Goal: Task Accomplishment & Management: Manage account settings

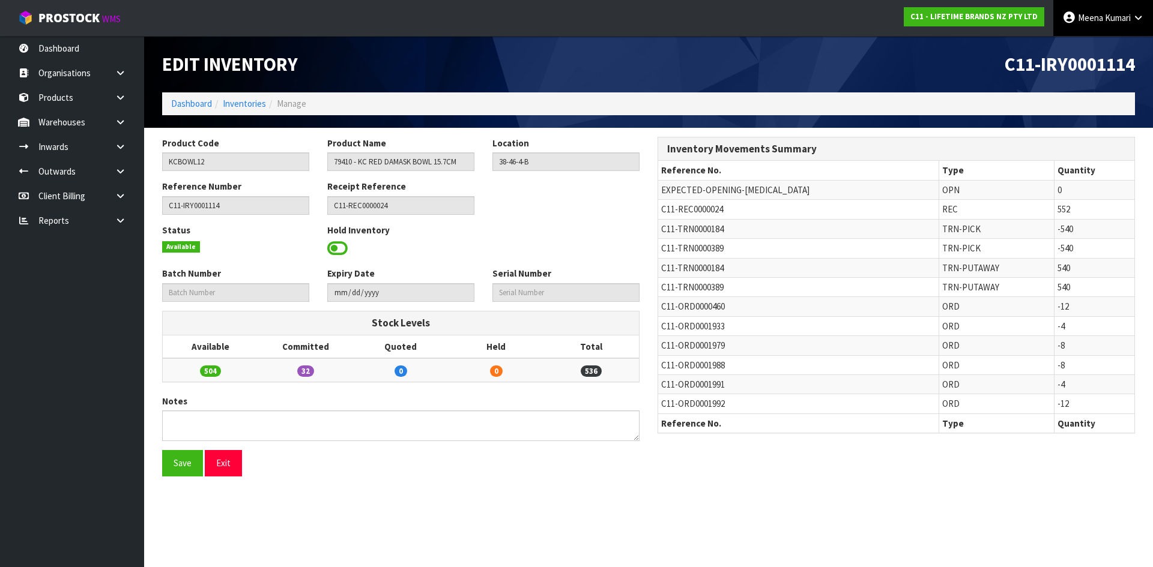
click at [1093, 22] on span "Meena" at bounding box center [1090, 17] width 25 height 11
click at [1065, 55] on link "Logout" at bounding box center [1104, 48] width 95 height 16
click at [1068, 50] on div "C11-IRY0001114" at bounding box center [896, 64] width 495 height 56
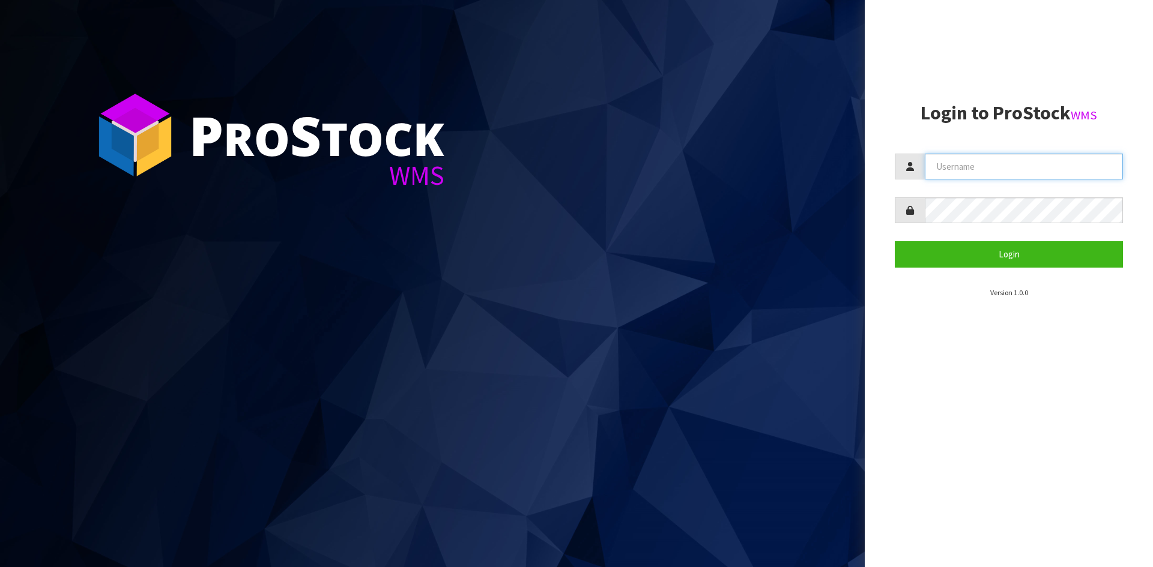
click at [948, 180] on input "text" at bounding box center [1024, 167] width 198 height 26
type input "[PERSON_NAME][EMAIL_ADDRESS][DOMAIN_NAME]"
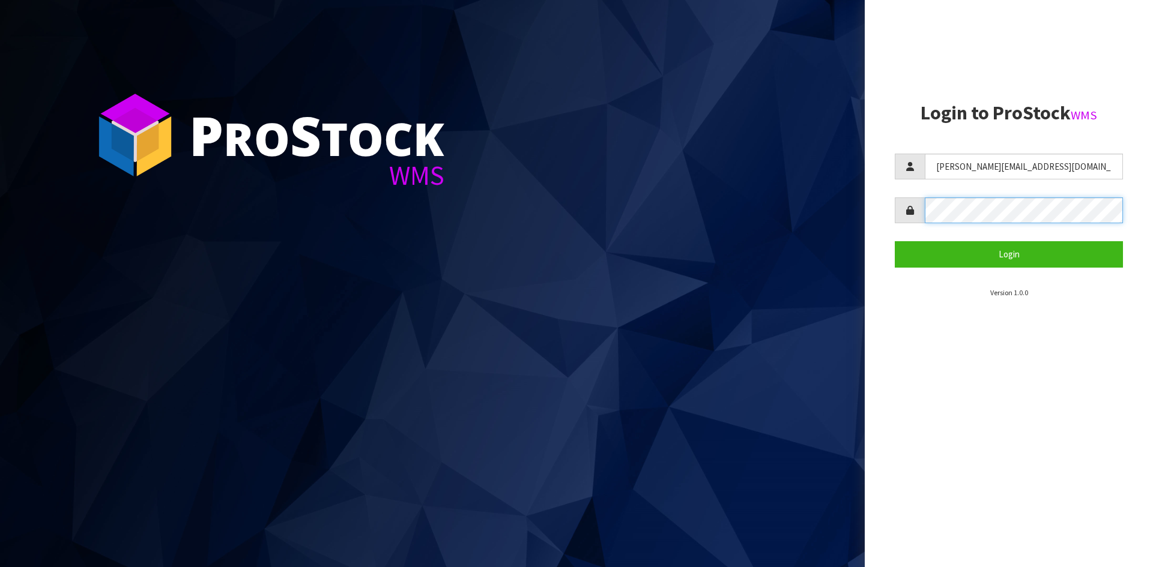
click at [895, 241] on button "Login" at bounding box center [1009, 254] width 228 height 26
